Goal: Information Seeking & Learning: Learn about a topic

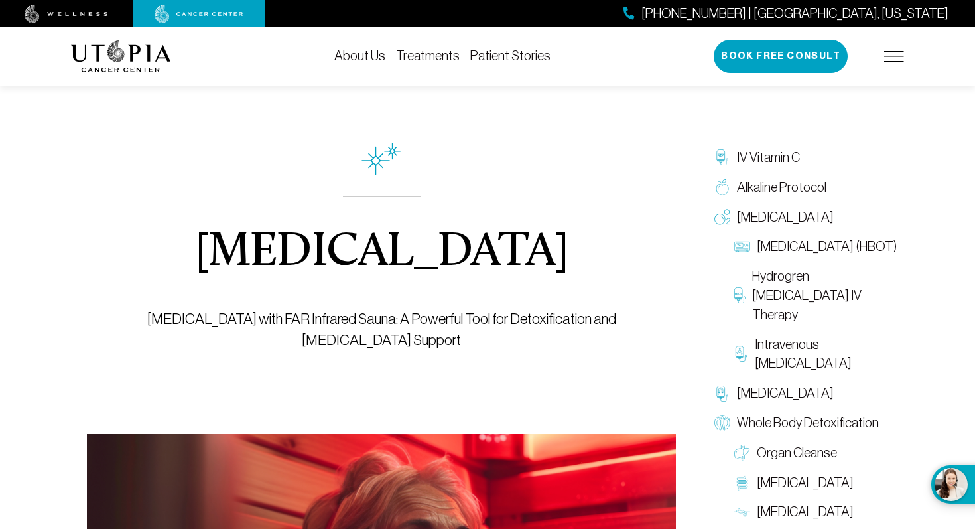
click at [423, 56] on link "Treatments" at bounding box center [428, 55] width 64 height 15
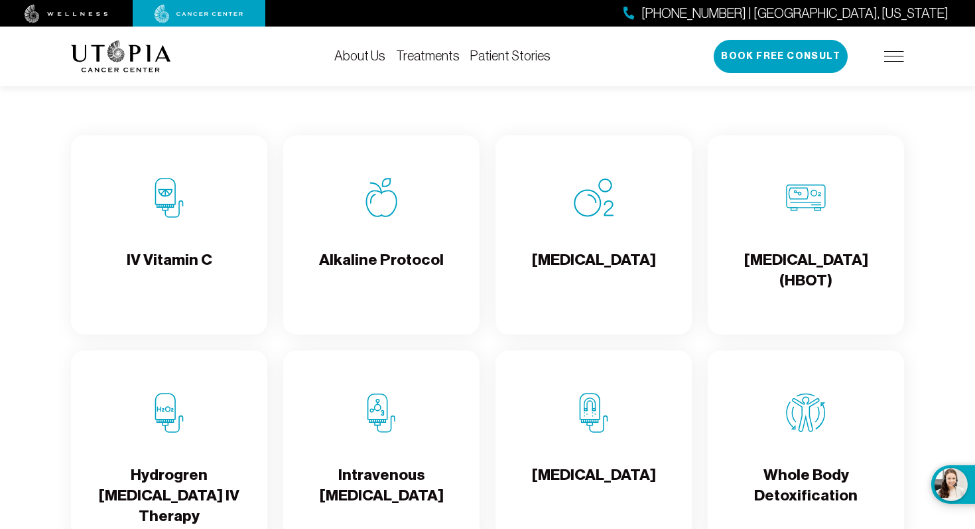
scroll to position [1258, 0]
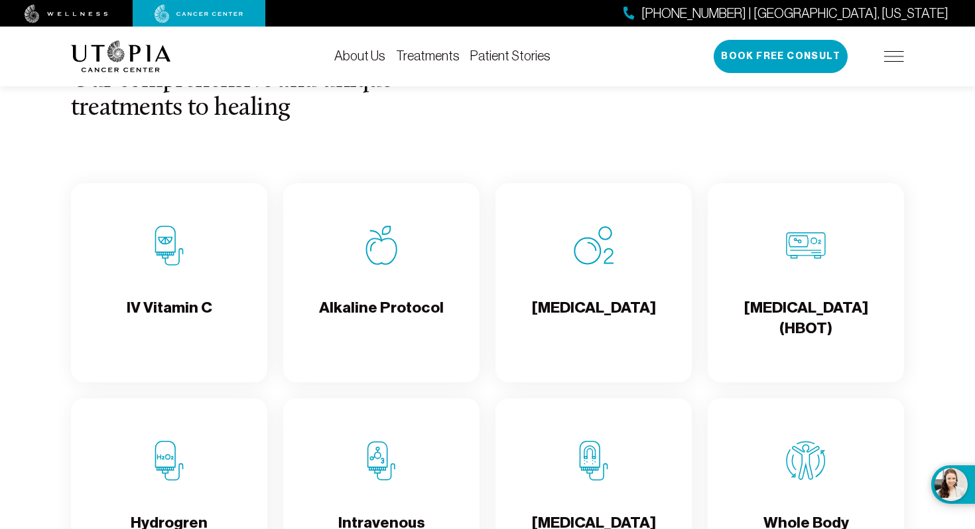
click at [630, 328] on h4 "[MEDICAL_DATA]" at bounding box center [594, 318] width 124 height 43
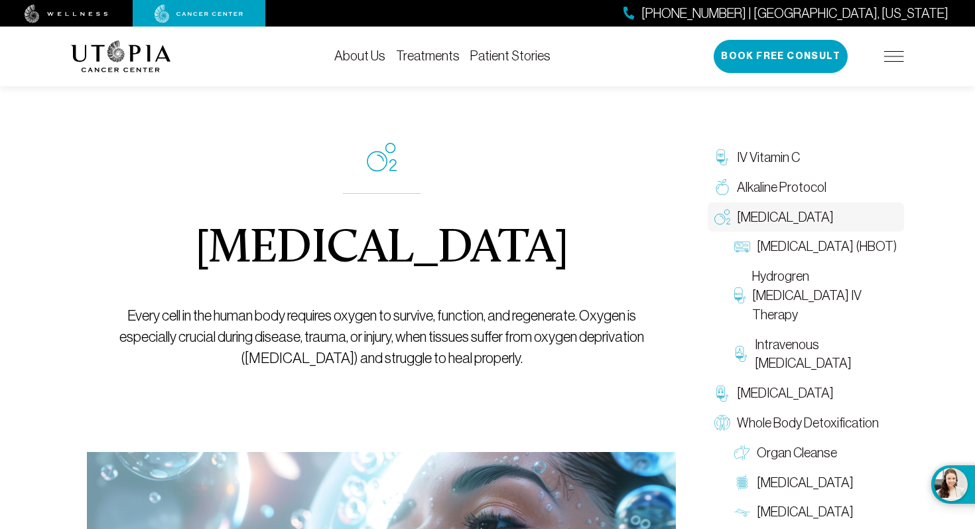
click at [427, 62] on link "Treatments" at bounding box center [428, 55] width 64 height 15
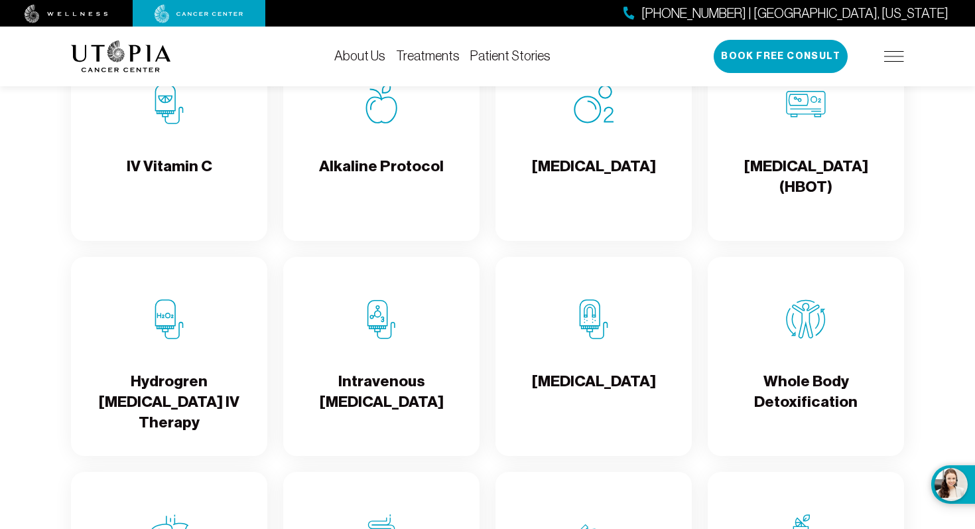
scroll to position [1413, 0]
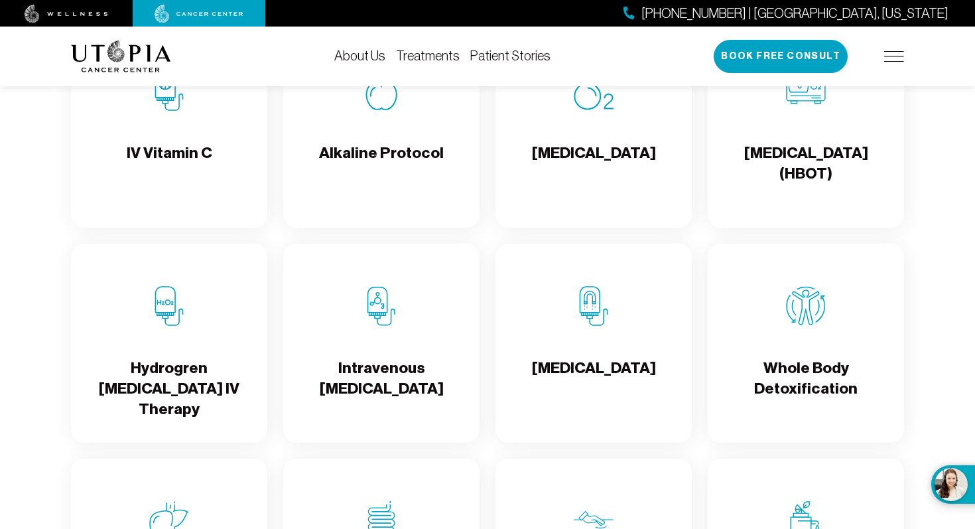
click at [447, 189] on div "Alkaline Protocol" at bounding box center [381, 128] width 196 height 199
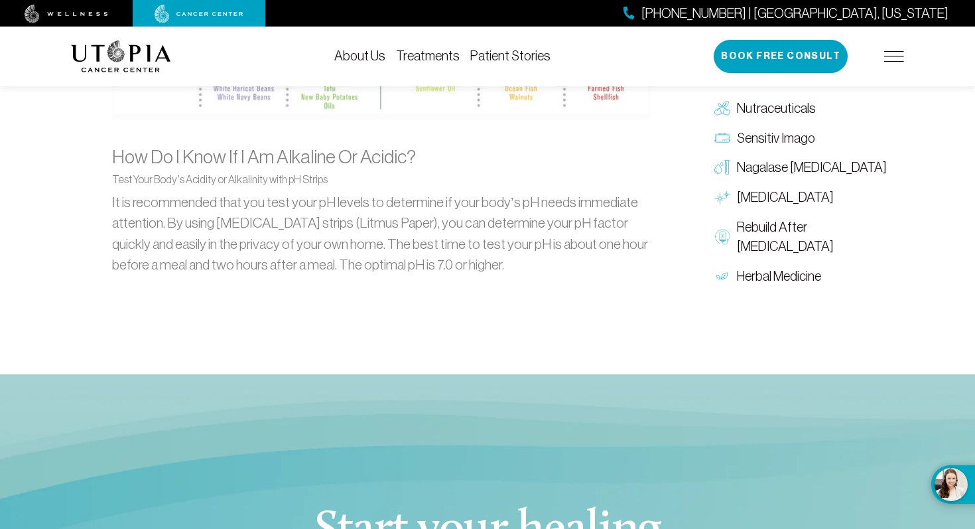
scroll to position [1523, 0]
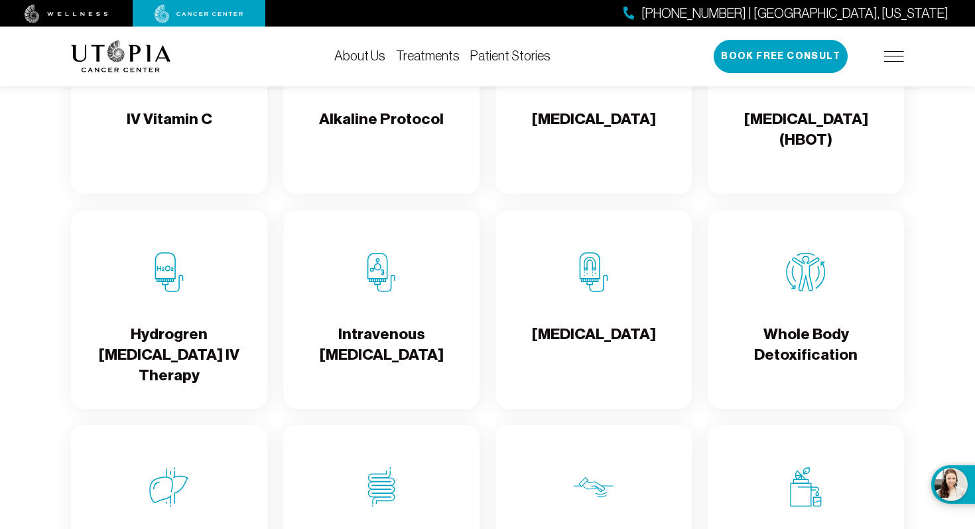
scroll to position [1479, 0]
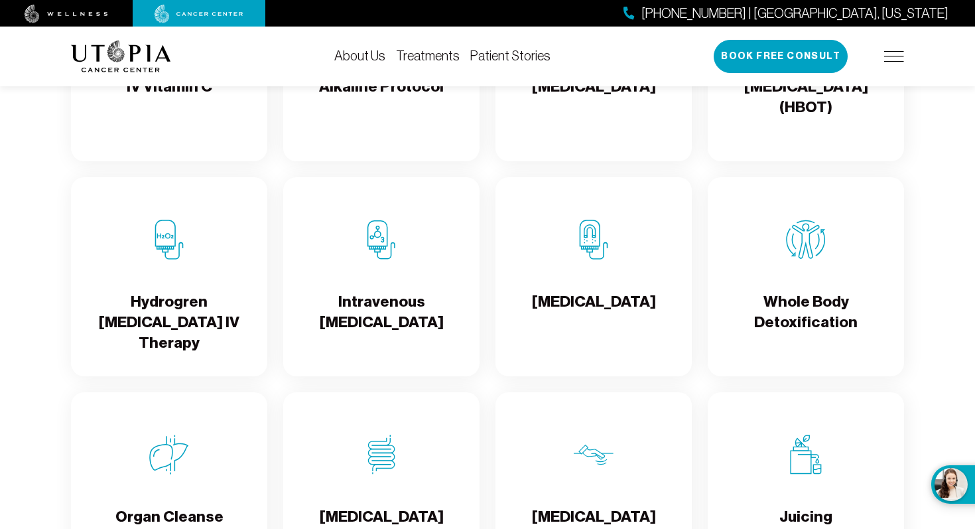
click at [387, 259] on img at bounding box center [382, 240] width 40 height 40
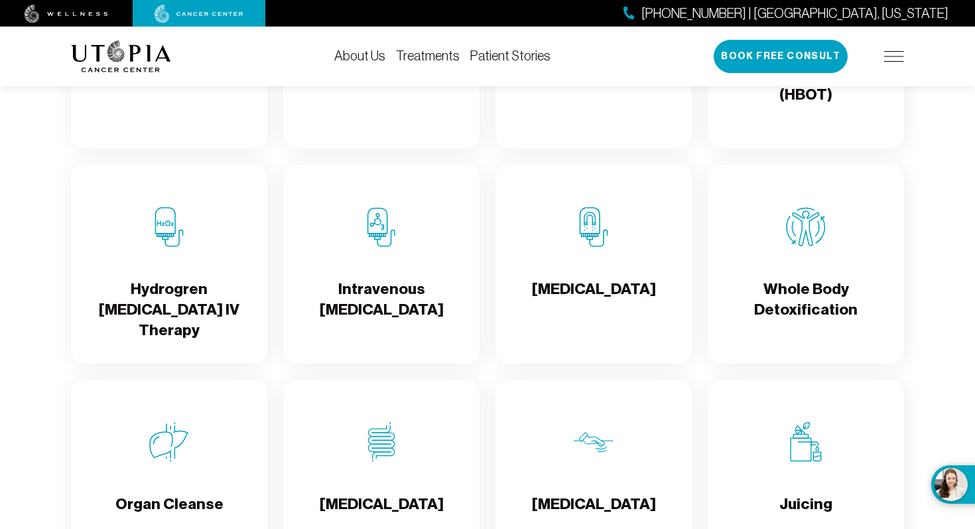
scroll to position [1479, 0]
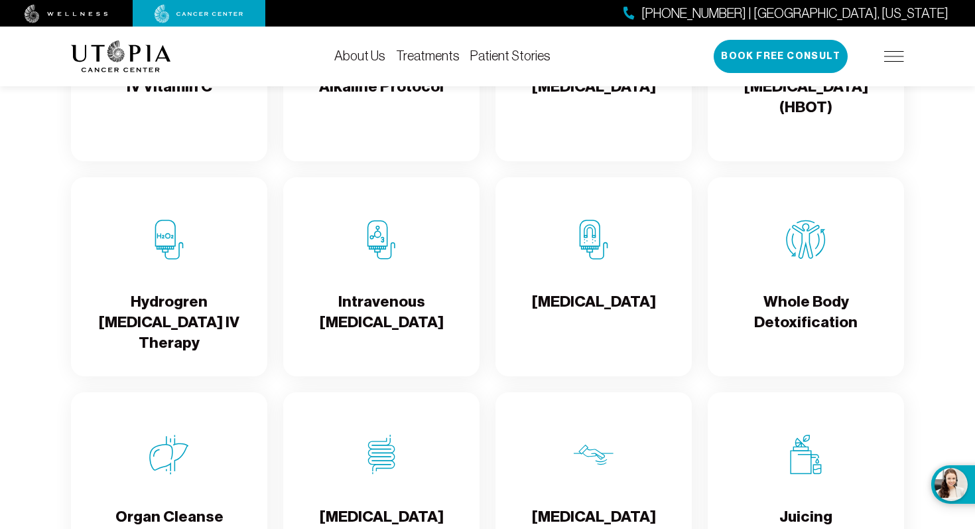
click at [620, 288] on div "[MEDICAL_DATA]" at bounding box center [594, 276] width 196 height 199
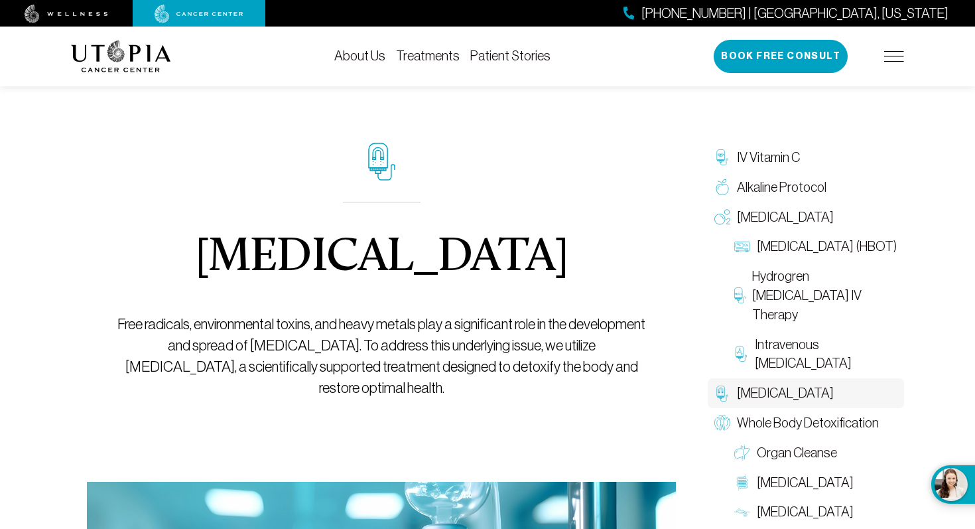
click at [433, 64] on div "About Us Treatments Patient Stories [PHONE_NUMBER] | [GEOGRAPHIC_DATA], [US_STA…" at bounding box center [487, 57] width 833 height 60
click at [431, 56] on link "Treatments" at bounding box center [428, 55] width 64 height 15
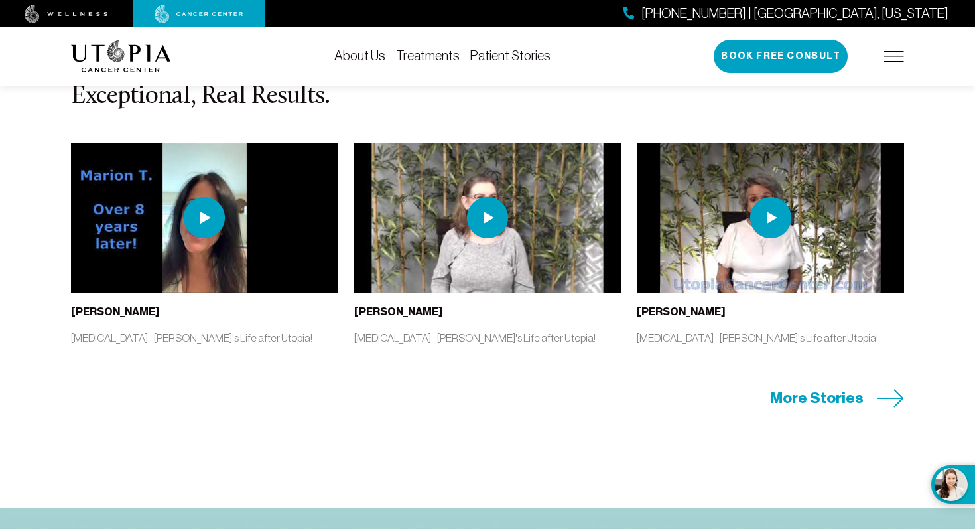
scroll to position [2751, 0]
